Goal: Check status: Check status

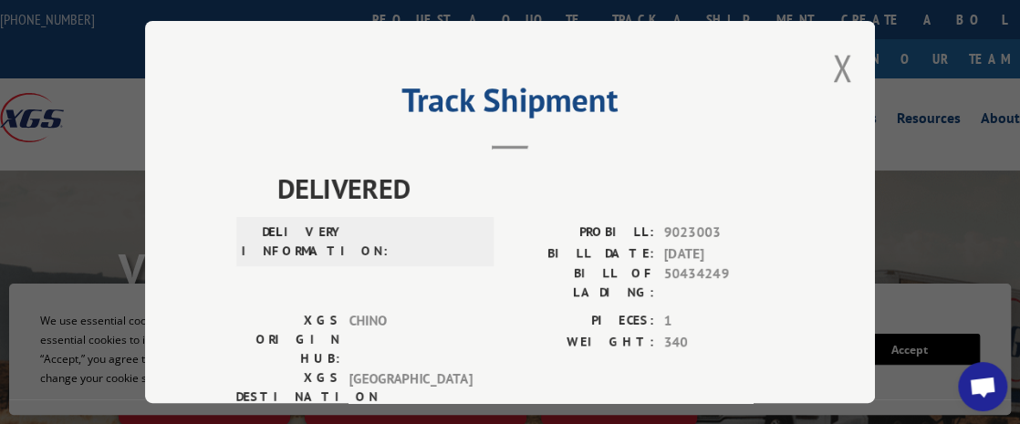
click at [841, 69] on button "Close modal" at bounding box center [842, 68] width 20 height 48
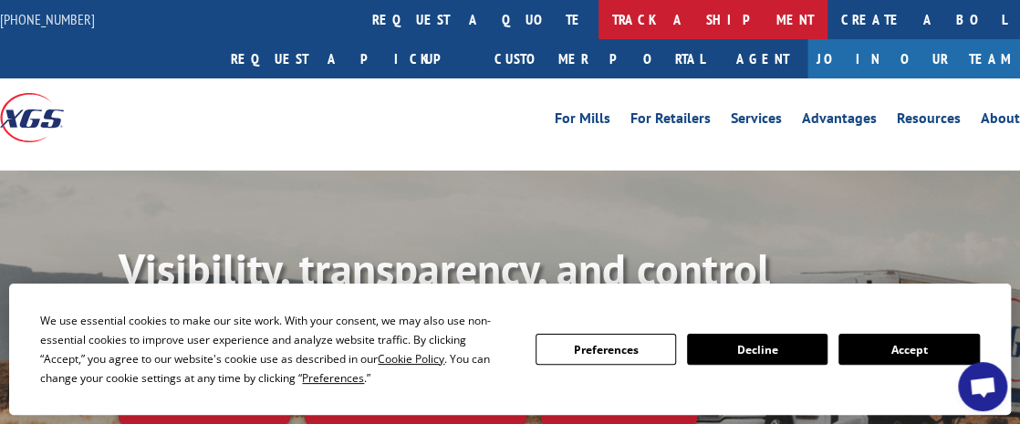
click at [599, 10] on link "track a shipment" at bounding box center [713, 19] width 229 height 39
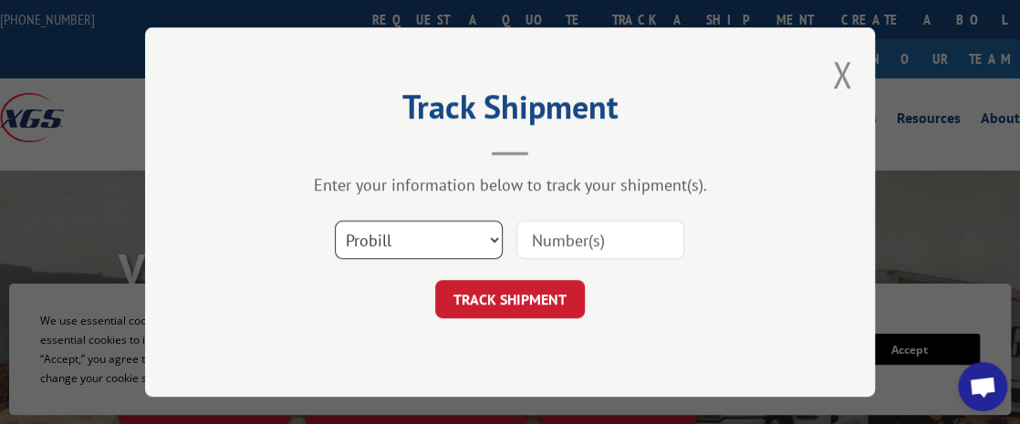
click at [410, 225] on select "Select category... Probill BOL PO" at bounding box center [419, 240] width 168 height 38
select select "po"
click at [335, 221] on select "Select category... Probill BOL PO" at bounding box center [419, 240] width 168 height 38
click at [559, 239] on input at bounding box center [601, 240] width 168 height 38
click at [619, 238] on input at bounding box center [601, 240] width 168 height 38
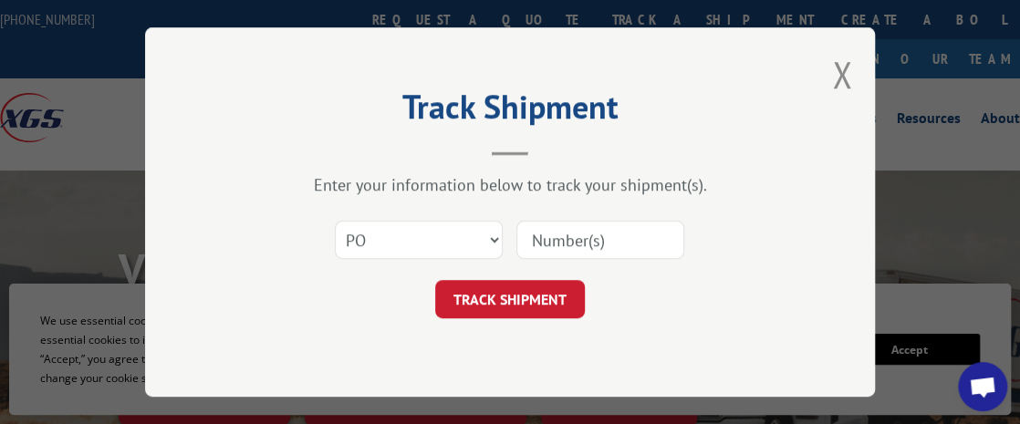
click at [547, 230] on input at bounding box center [601, 240] width 168 height 38
click at [605, 232] on input at bounding box center [601, 240] width 168 height 38
click at [580, 244] on input at bounding box center [601, 240] width 168 height 38
type input "35487"
drag, startPoint x: 596, startPoint y: 238, endPoint x: 489, endPoint y: 231, distance: 107.0
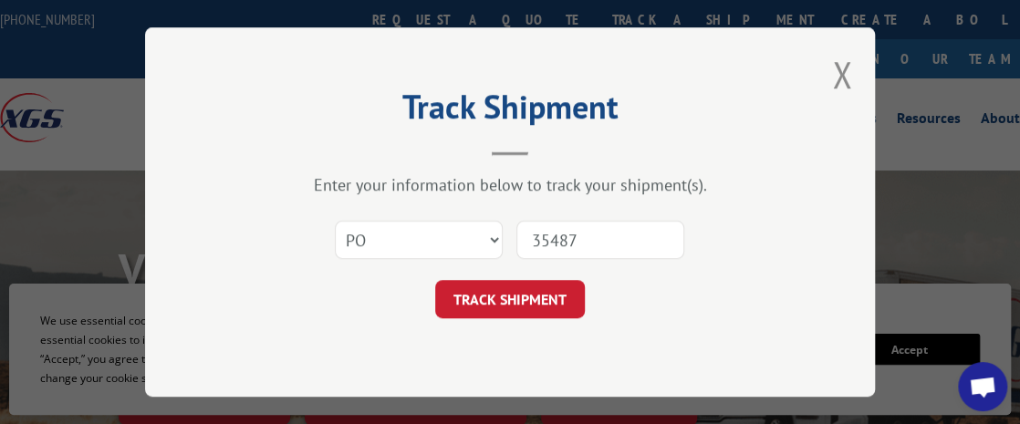
click at [489, 231] on div "Select category... Probill BOL PO 35487" at bounding box center [510, 240] width 548 height 60
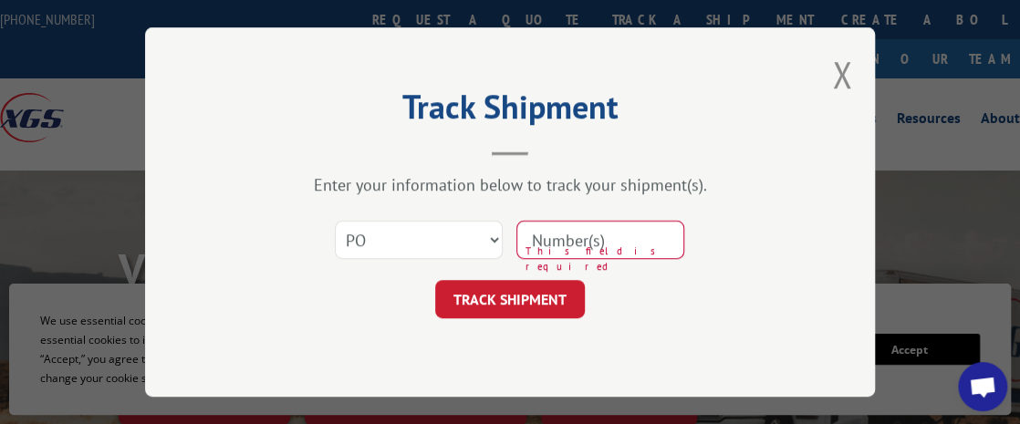
click at [557, 243] on input at bounding box center [601, 240] width 168 height 38
click at [749, 268] on div "Select category... Probill BOL PO This field is required" at bounding box center [510, 240] width 548 height 60
click at [587, 243] on input at bounding box center [601, 240] width 168 height 38
click at [615, 251] on input at bounding box center [601, 240] width 168 height 38
click at [637, 237] on input at bounding box center [601, 240] width 168 height 38
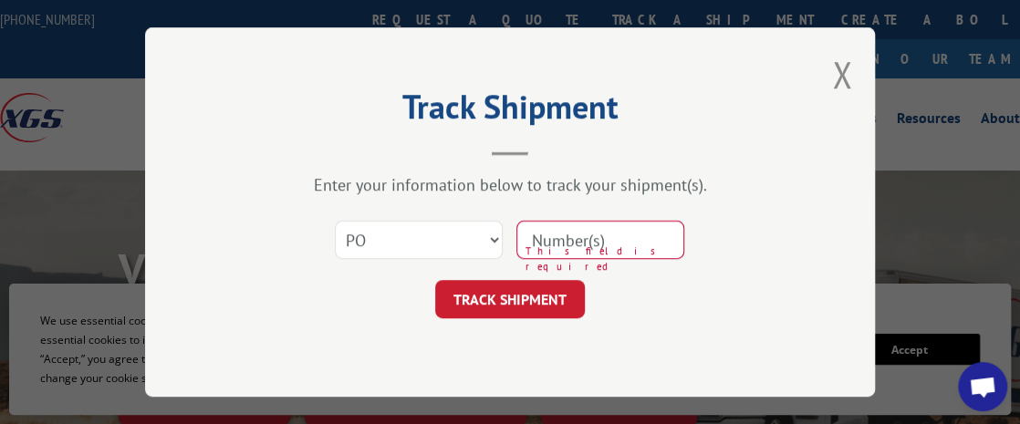
click at [721, 203] on div "Enter your information below to track your shipment(s). Select category... Prob…" at bounding box center [510, 246] width 548 height 144
click at [612, 245] on input at bounding box center [601, 240] width 168 height 38
click at [619, 249] on input at bounding box center [601, 240] width 168 height 38
click at [587, 243] on input at bounding box center [601, 240] width 168 height 38
click at [595, 246] on input at bounding box center [601, 240] width 168 height 38
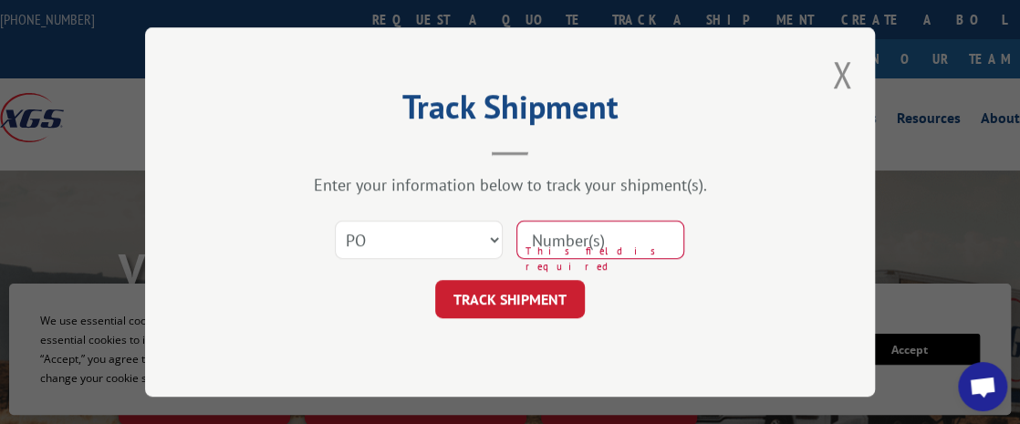
click at [596, 246] on input at bounding box center [601, 240] width 168 height 38
click at [718, 225] on div "Select category... Probill BOL PO This field is required" at bounding box center [510, 240] width 548 height 60
click at [645, 240] on input at bounding box center [601, 240] width 168 height 38
click at [614, 249] on input at bounding box center [601, 240] width 168 height 38
click at [609, 249] on input at bounding box center [601, 240] width 168 height 38
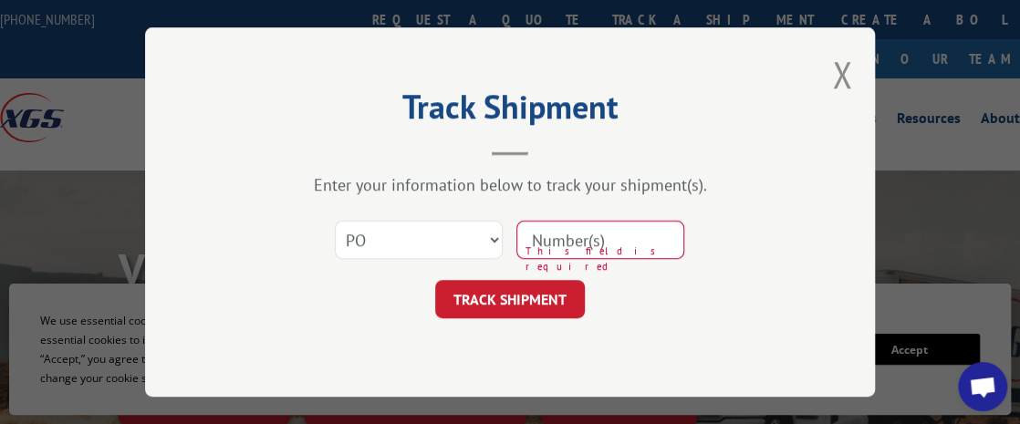
click at [636, 243] on input at bounding box center [601, 240] width 168 height 38
click at [611, 238] on input at bounding box center [601, 240] width 168 height 38
click at [610, 240] on input at bounding box center [601, 240] width 168 height 38
click at [630, 247] on input at bounding box center [601, 240] width 168 height 38
click at [599, 250] on input at bounding box center [601, 240] width 168 height 38
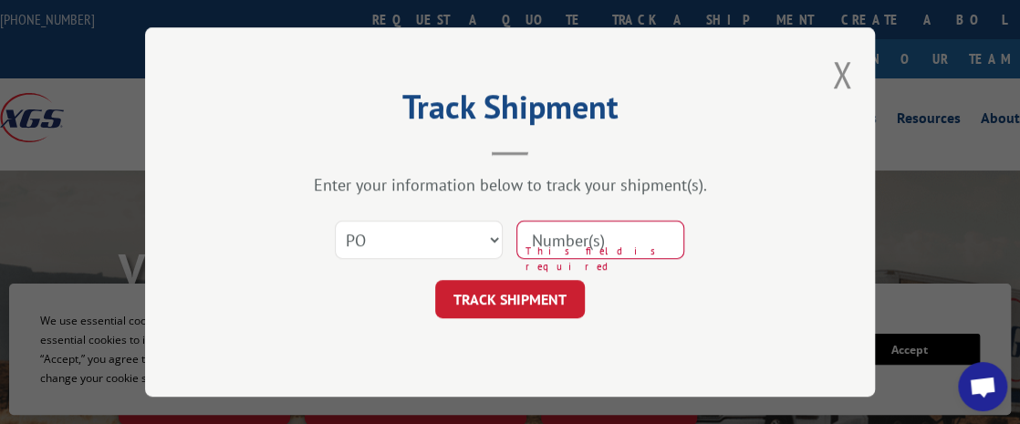
click at [598, 237] on input at bounding box center [601, 240] width 168 height 38
click at [624, 243] on input at bounding box center [601, 240] width 168 height 38
click at [597, 233] on input at bounding box center [601, 240] width 168 height 38
type input "37614"
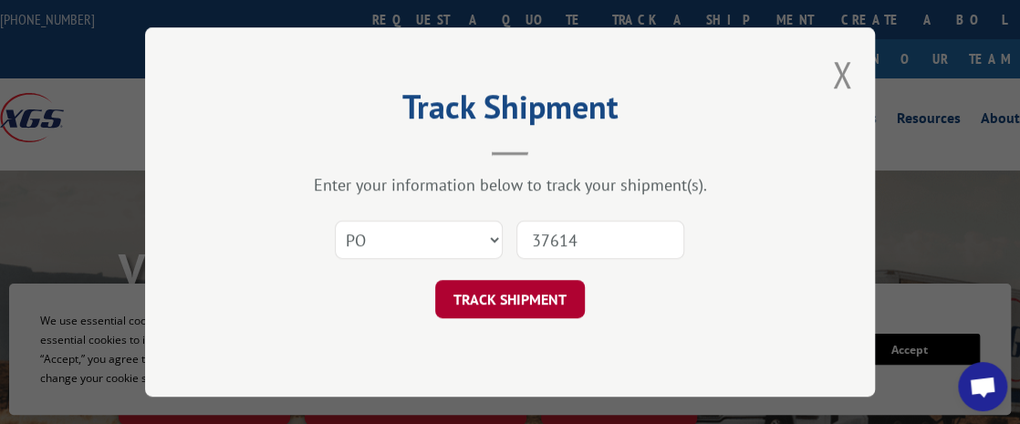
click at [561, 306] on button "TRACK SHIPMENT" at bounding box center [510, 299] width 150 height 38
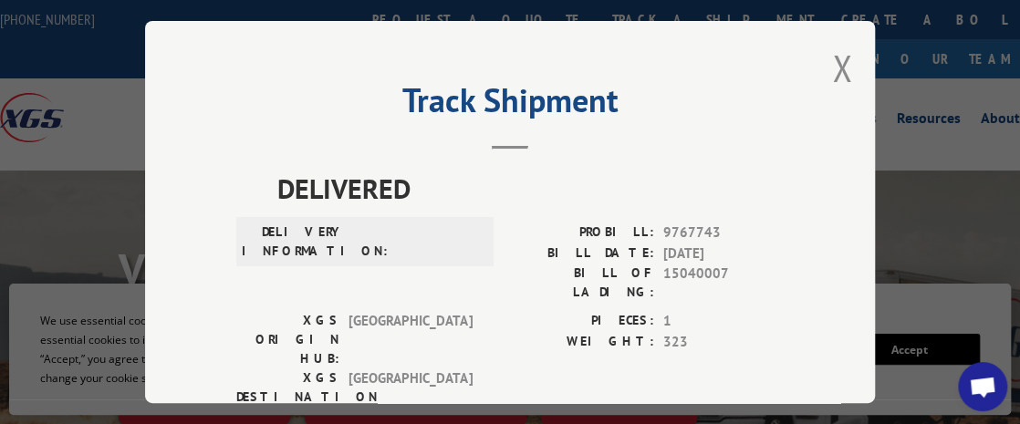
click at [782, 120] on div "Track Shipment DELIVERED DELIVERY INFORMATION: PROBILL: 9767743 BILL DATE: [DAT…" at bounding box center [510, 212] width 730 height 382
click at [832, 58] on button "Close modal" at bounding box center [842, 68] width 20 height 48
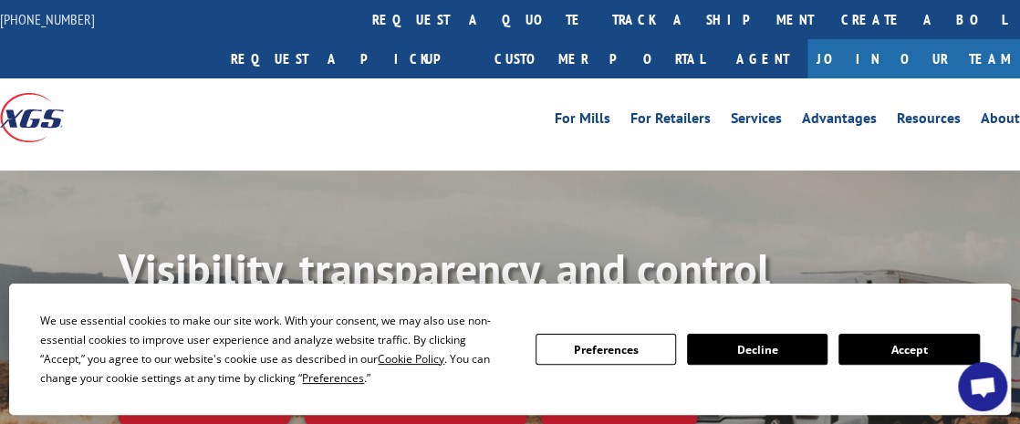
click at [599, 23] on link "track a shipment" at bounding box center [713, 19] width 229 height 39
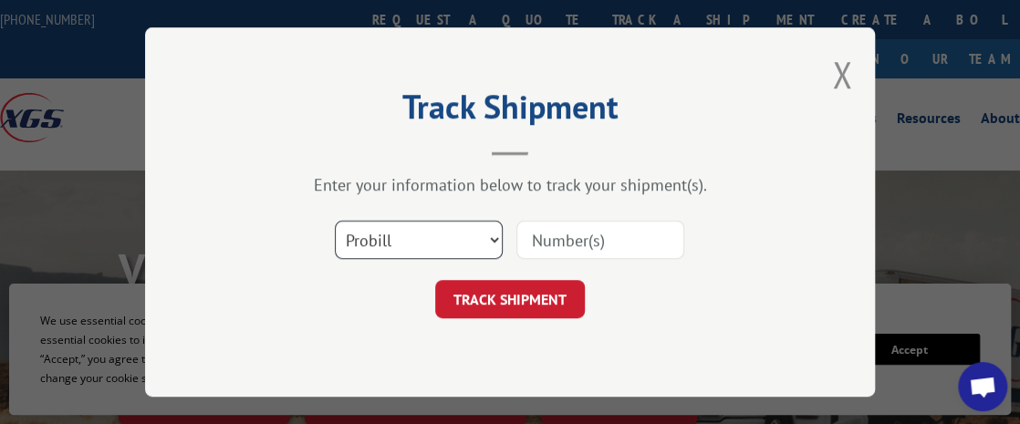
click at [417, 240] on select "Select category... Probill BOL PO" at bounding box center [419, 240] width 168 height 38
select select "po"
click at [335, 221] on select "Select category... Probill BOL PO" at bounding box center [419, 240] width 168 height 38
click at [577, 242] on input at bounding box center [601, 240] width 168 height 38
type input "37609"
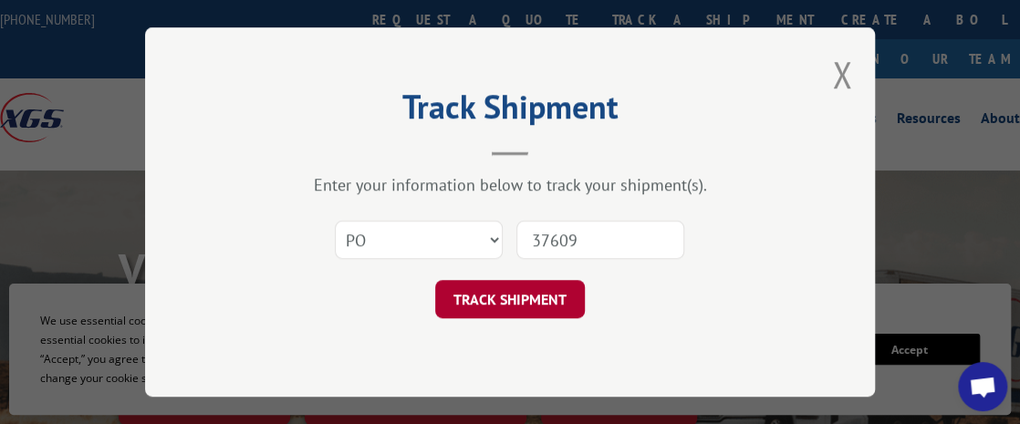
click at [549, 306] on button "TRACK SHIPMENT" at bounding box center [510, 299] width 150 height 38
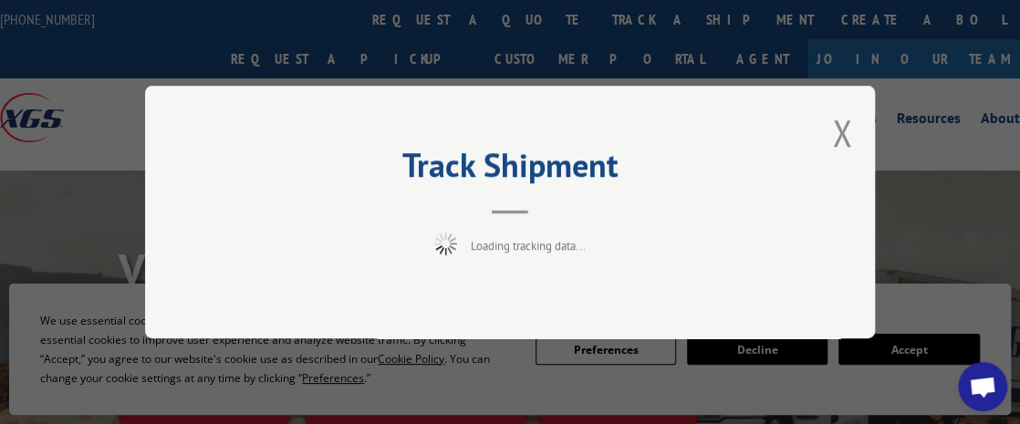
click at [730, 170] on h2 "Track Shipment" at bounding box center [510, 169] width 548 height 35
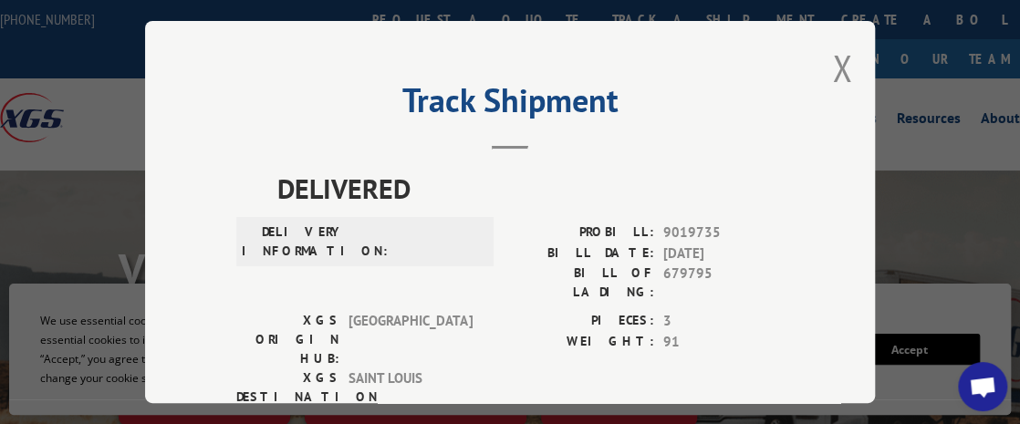
click at [743, 230] on span "9019735" at bounding box center [724, 233] width 120 height 21
click at [835, 69] on button "Close modal" at bounding box center [842, 68] width 20 height 48
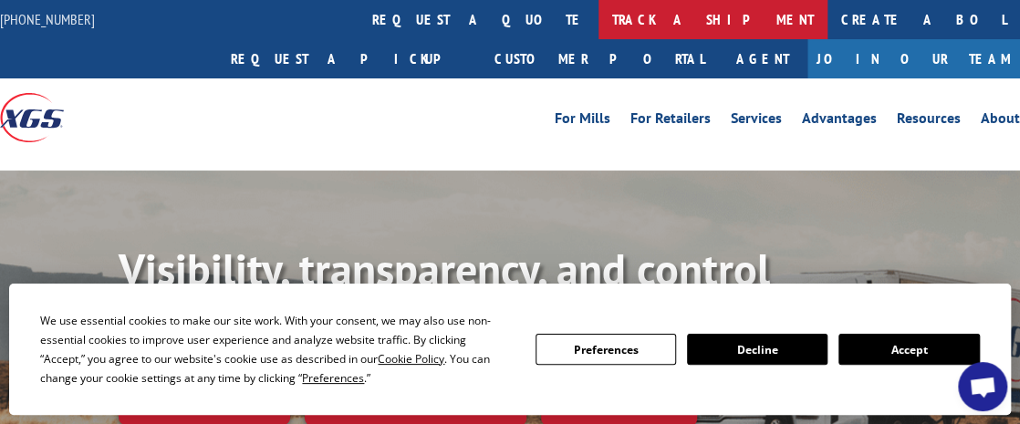
click at [599, 16] on link "track a shipment" at bounding box center [713, 19] width 229 height 39
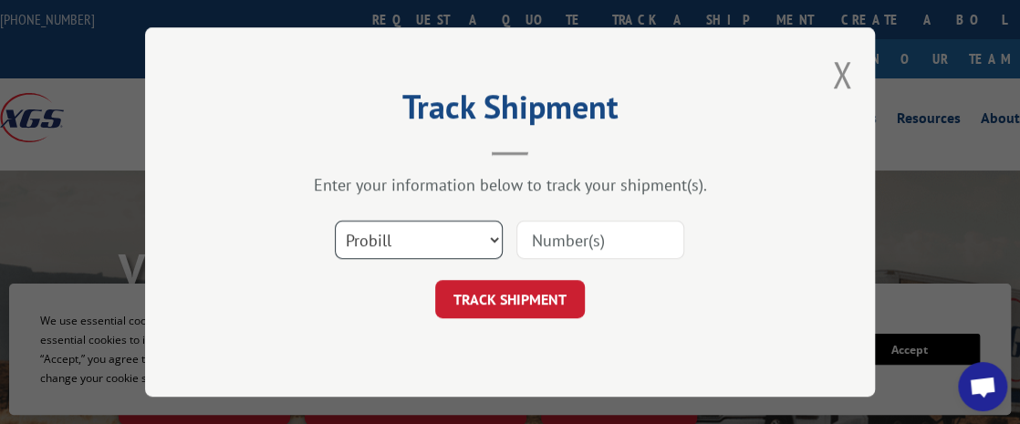
click at [401, 240] on select "Select category... Probill BOL PO" at bounding box center [419, 240] width 168 height 38
select select "po"
click at [335, 221] on select "Select category... Probill BOL PO" at bounding box center [419, 240] width 168 height 38
click at [561, 243] on input at bounding box center [601, 240] width 168 height 38
type input "37602"
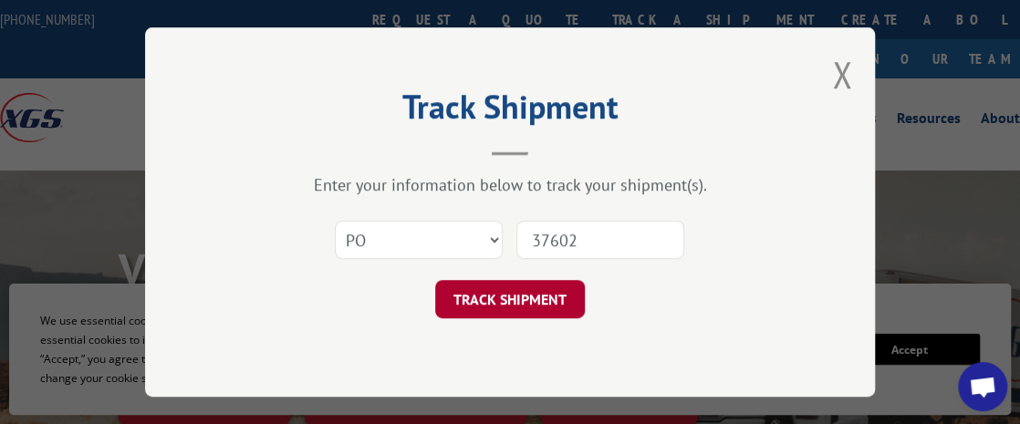
click at [565, 307] on button "TRACK SHIPMENT" at bounding box center [510, 299] width 150 height 38
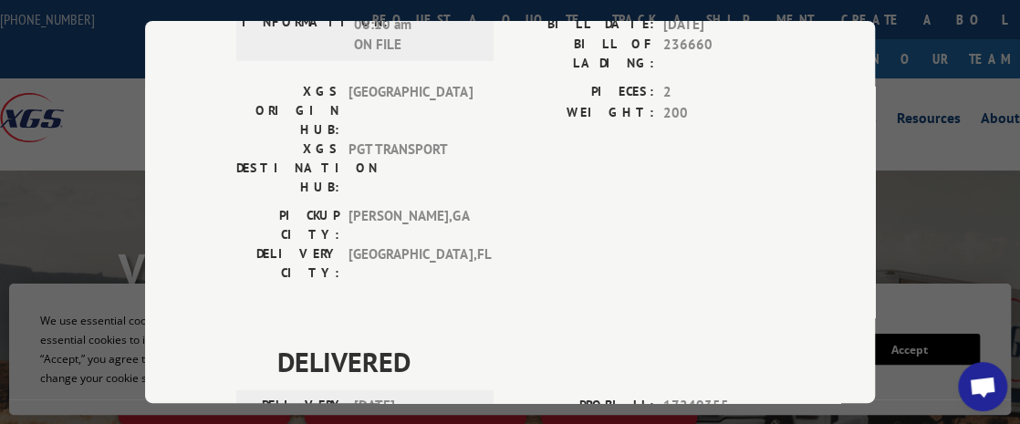
scroll to position [2282, 0]
